Goal: Find specific page/section: Find specific page/section

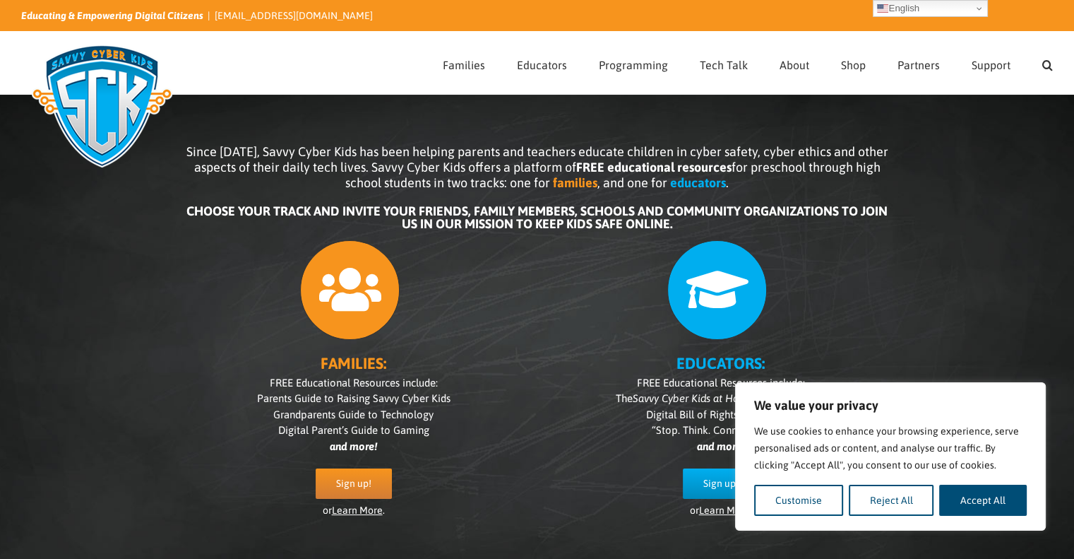
drag, startPoint x: 1006, startPoint y: 502, endPoint x: 997, endPoint y: 487, distance: 17.4
click at [1006, 502] on button "Accept All" at bounding box center [983, 499] width 88 height 31
checkbox input "true"
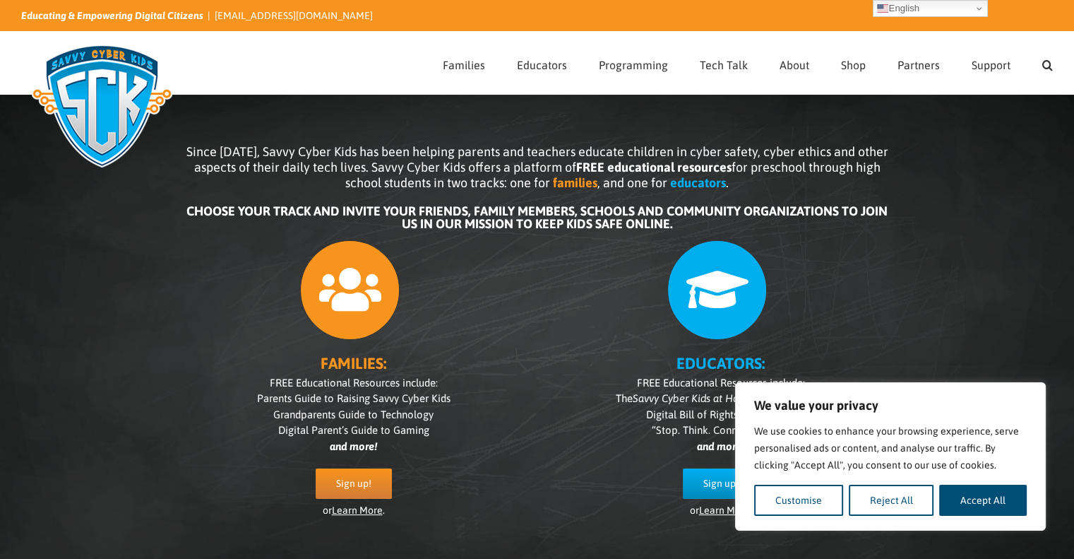
checkbox input "true"
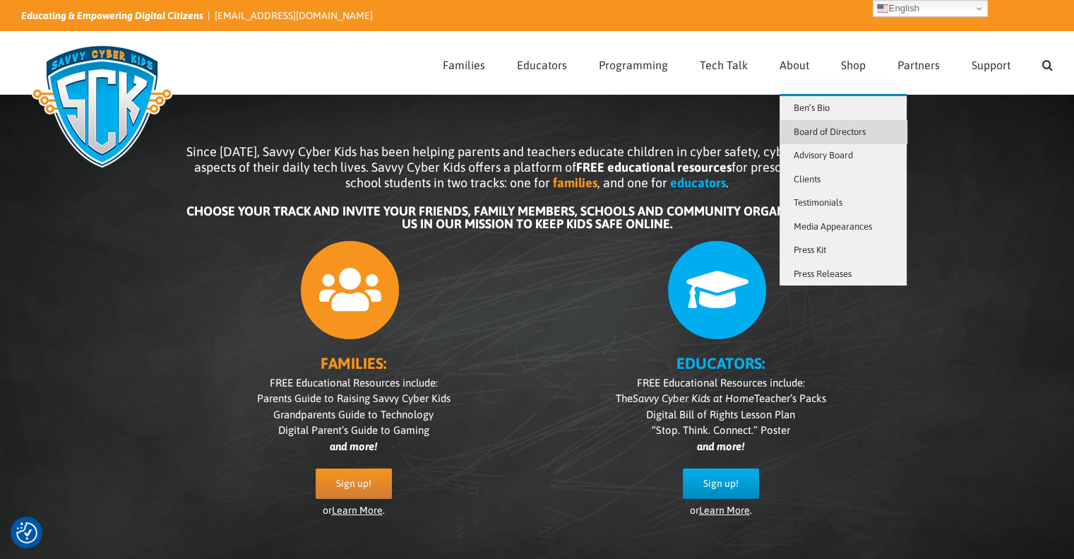
click at [816, 131] on span "Board of Directors" at bounding box center [830, 131] width 72 height 11
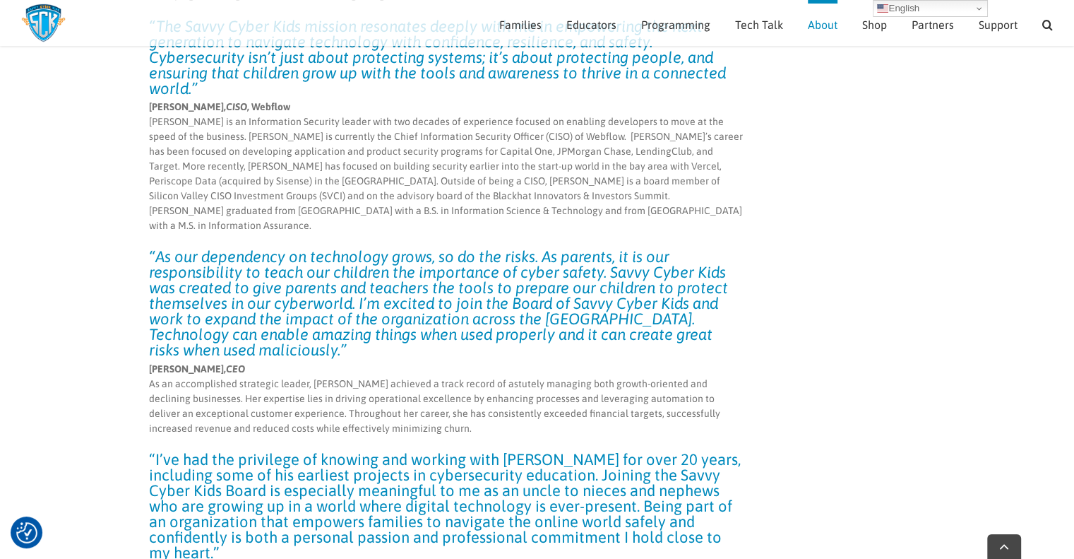
scroll to position [4715, 0]
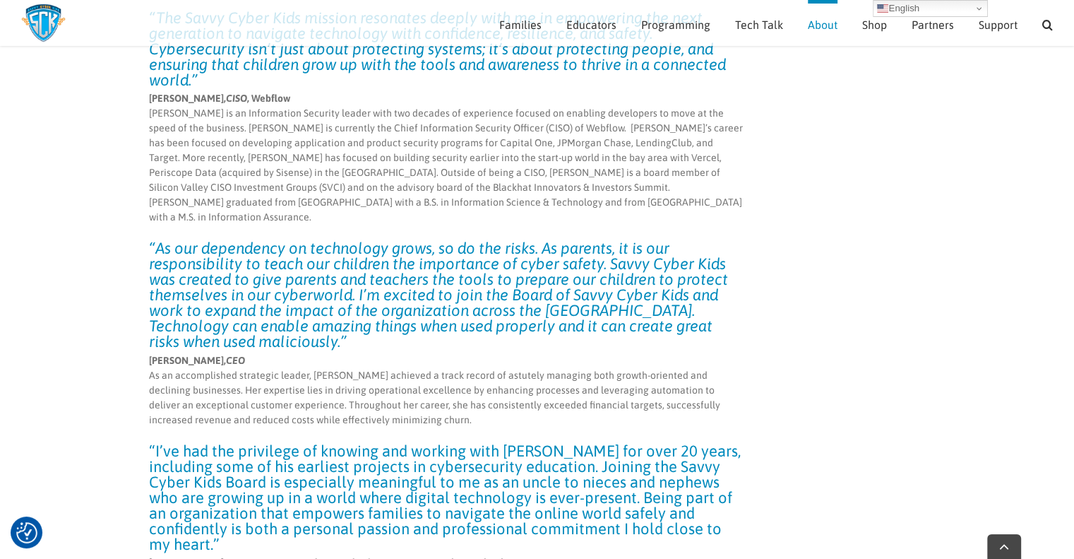
click at [40, 17] on img at bounding box center [43, 23] width 44 height 39
